Goal: Task Accomplishment & Management: Manage account settings

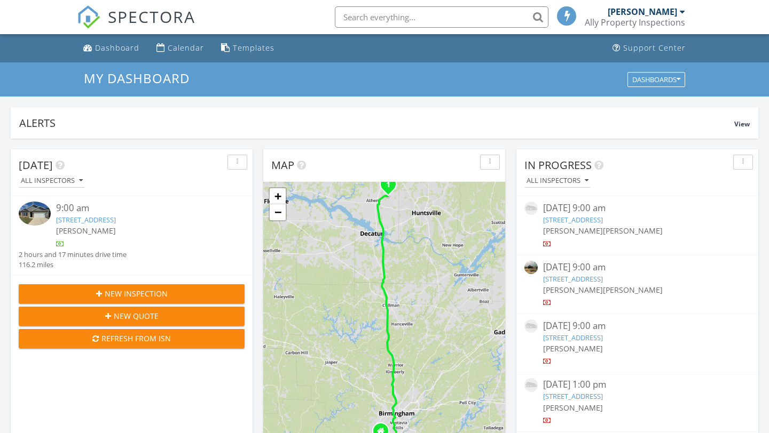
scroll to position [972, 769]
click at [75, 219] on link "[STREET_ADDRESS]" at bounding box center [86, 220] width 60 height 10
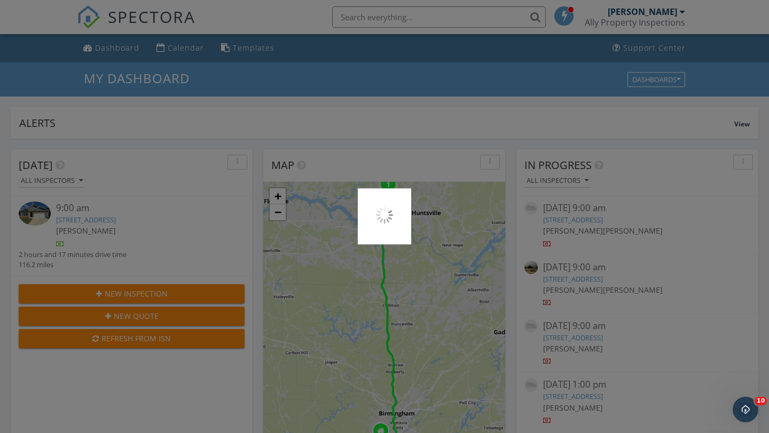
scroll to position [0, 0]
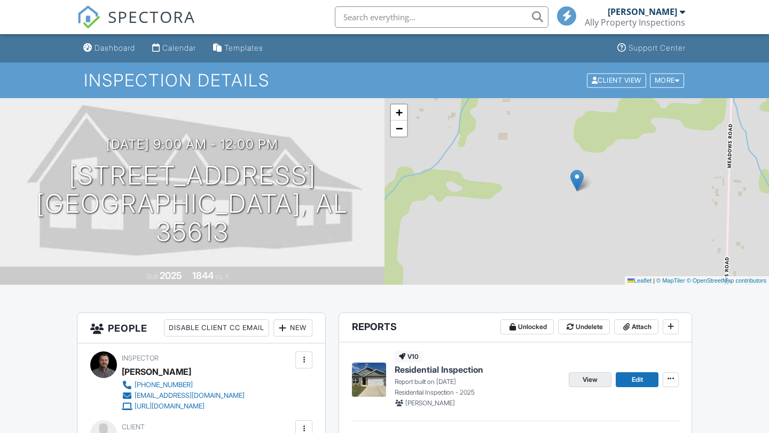
scroll to position [111, 0]
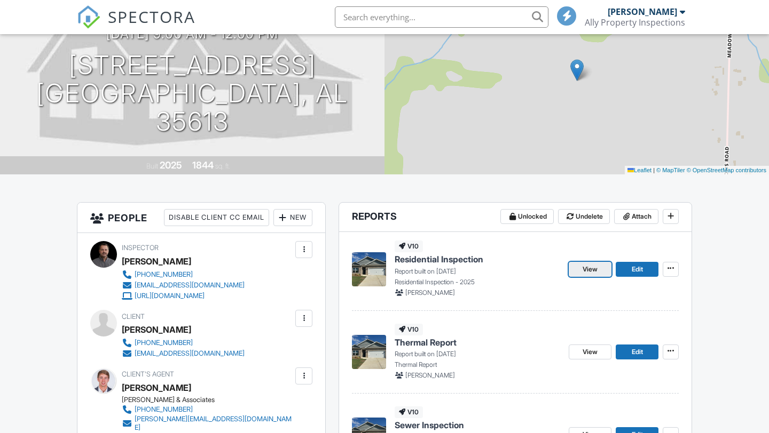
click at [591, 273] on span "View" at bounding box center [589, 269] width 15 height 11
click at [594, 347] on span "View" at bounding box center [589, 352] width 15 height 11
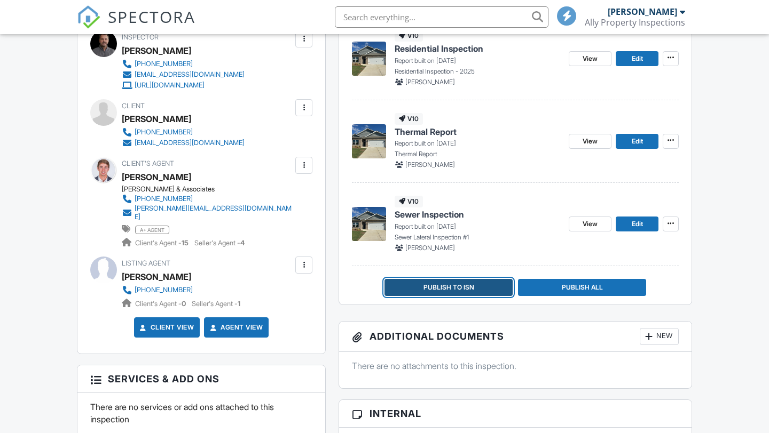
click at [449, 290] on span "Publish to ISN" at bounding box center [448, 287] width 51 height 11
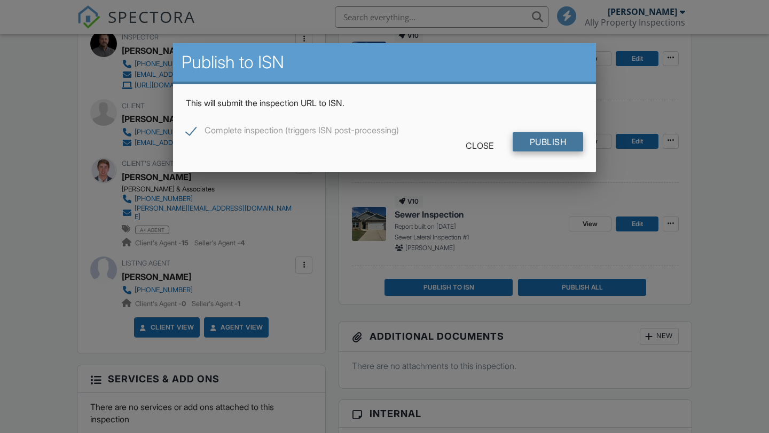
click at [542, 139] on input "Publish" at bounding box center [547, 141] width 71 height 19
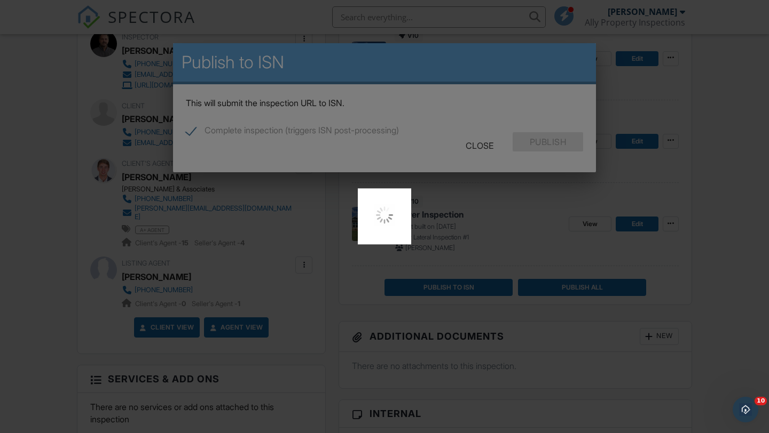
scroll to position [0, 0]
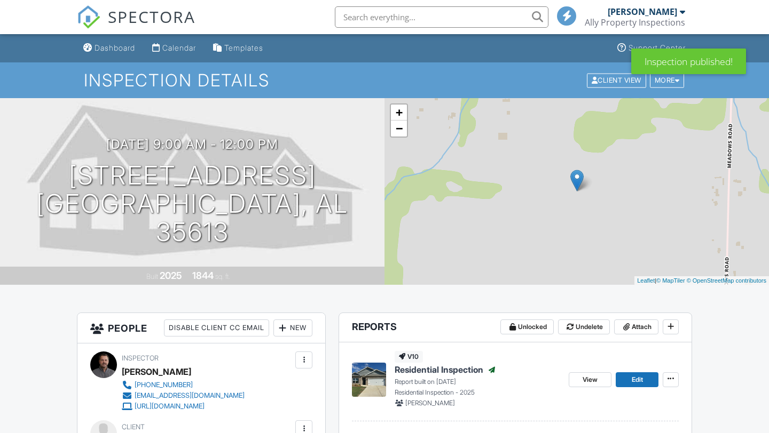
click at [178, 50] on div "Calendar" at bounding box center [179, 47] width 34 height 9
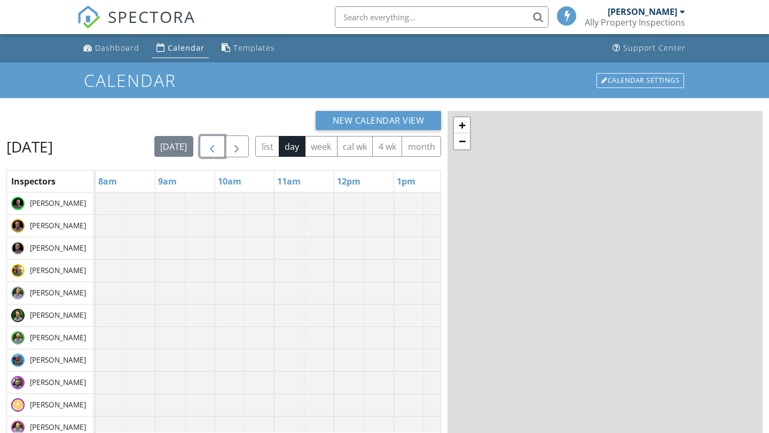
click at [218, 144] on span "button" at bounding box center [212, 146] width 13 height 13
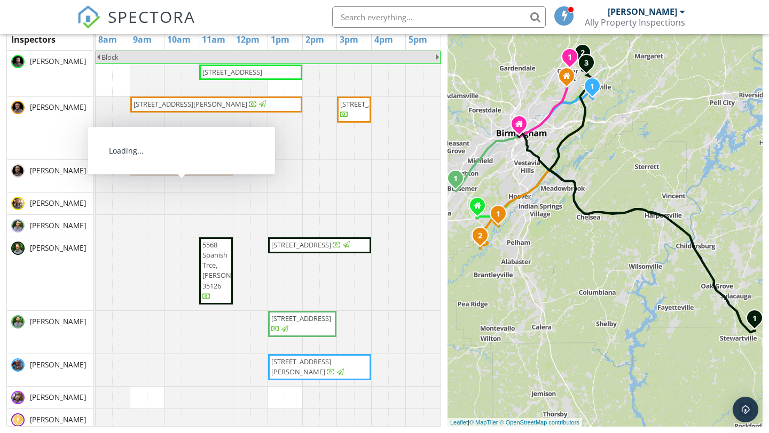
click at [195, 173] on div at bounding box center [204, 168] width 19 height 10
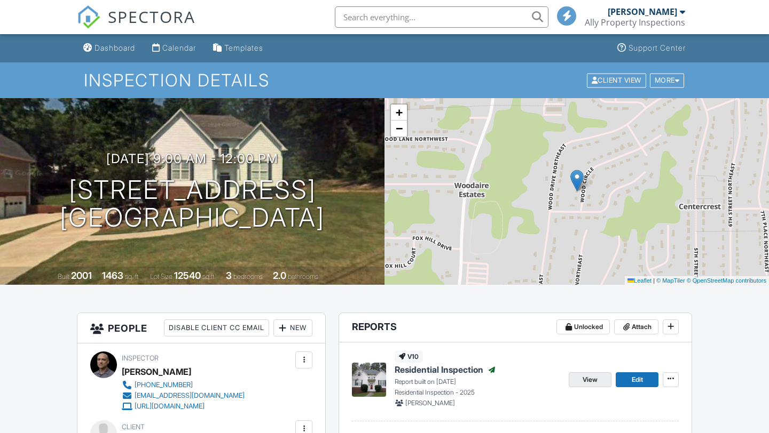
scroll to position [112, 0]
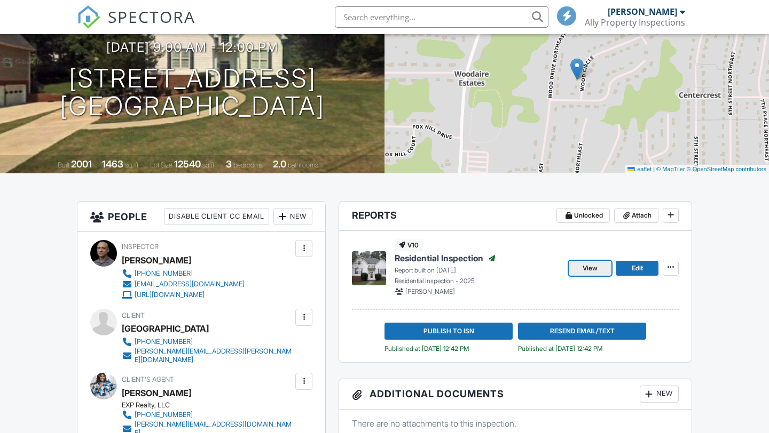
click at [588, 270] on span "View" at bounding box center [589, 268] width 15 height 11
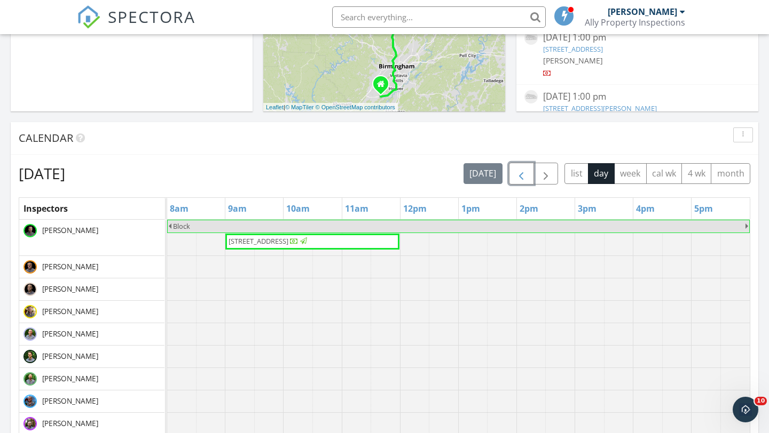
click at [523, 171] on span "button" at bounding box center [521, 174] width 13 height 13
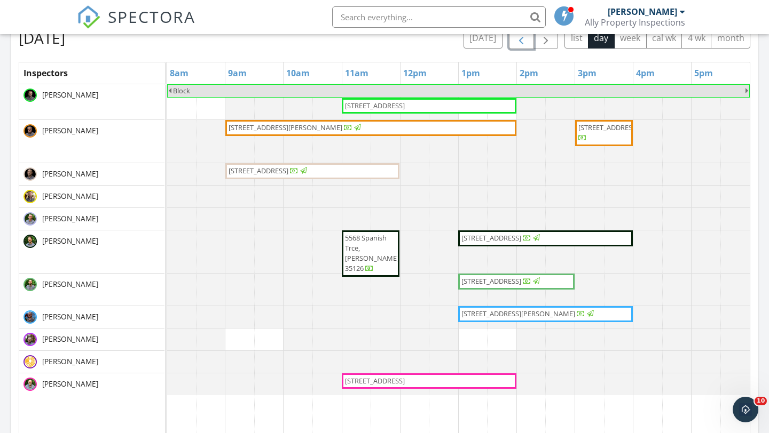
scroll to position [485, 0]
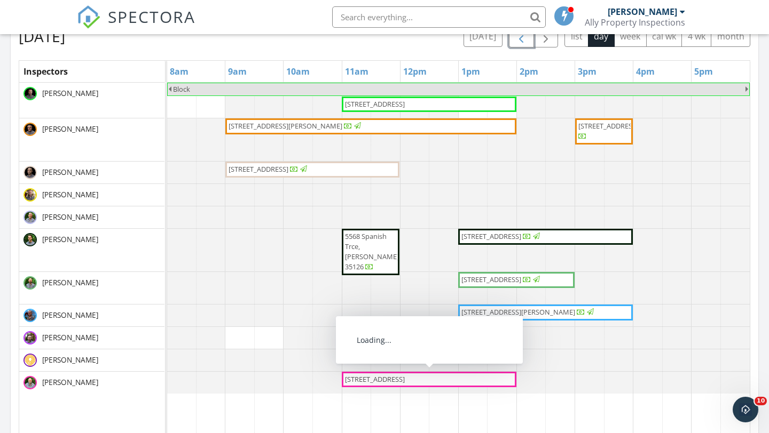
click at [367, 378] on span "[STREET_ADDRESS]" at bounding box center [375, 380] width 60 height 10
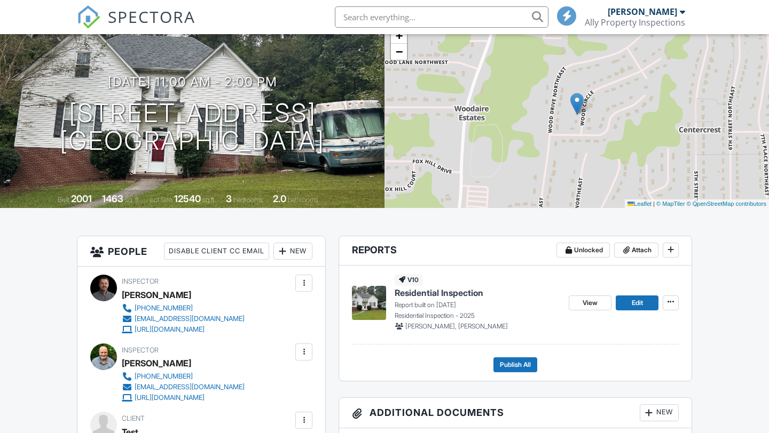
scroll to position [77, 0]
click at [590, 303] on span "View" at bounding box center [589, 303] width 15 height 11
